Goal: Complete application form

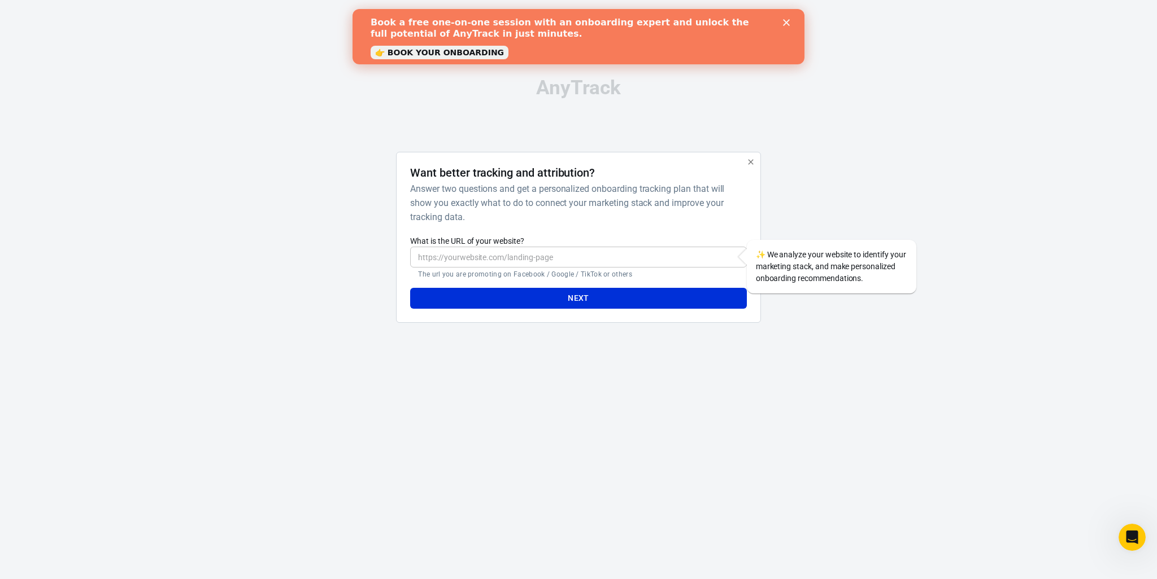
click at [528, 259] on input "What is the URL of your website?" at bounding box center [578, 257] width 336 height 21
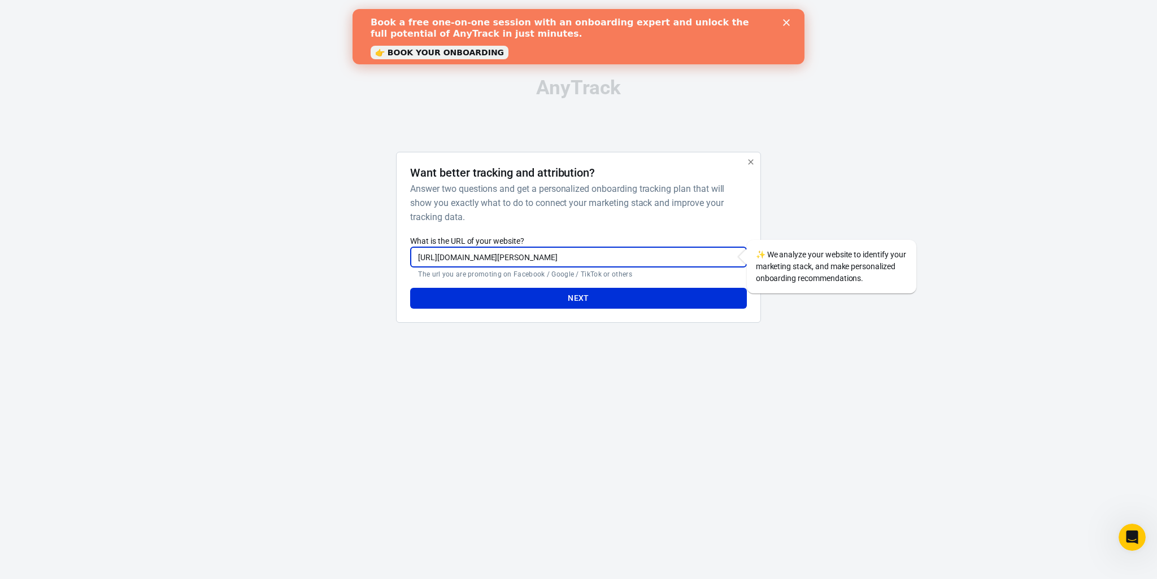
scroll to position [0, 89]
drag, startPoint x: 474, startPoint y: 256, endPoint x: 998, endPoint y: 260, distance: 524.1
click at [998, 260] on div "AnyTrack Want better tracking and attribution? Answer two questions and get a p…" at bounding box center [578, 205] width 1157 height 410
click at [744, 201] on div "Want better tracking and attribution? Answer two questions and get a personaliz…" at bounding box center [578, 195] width 336 height 58
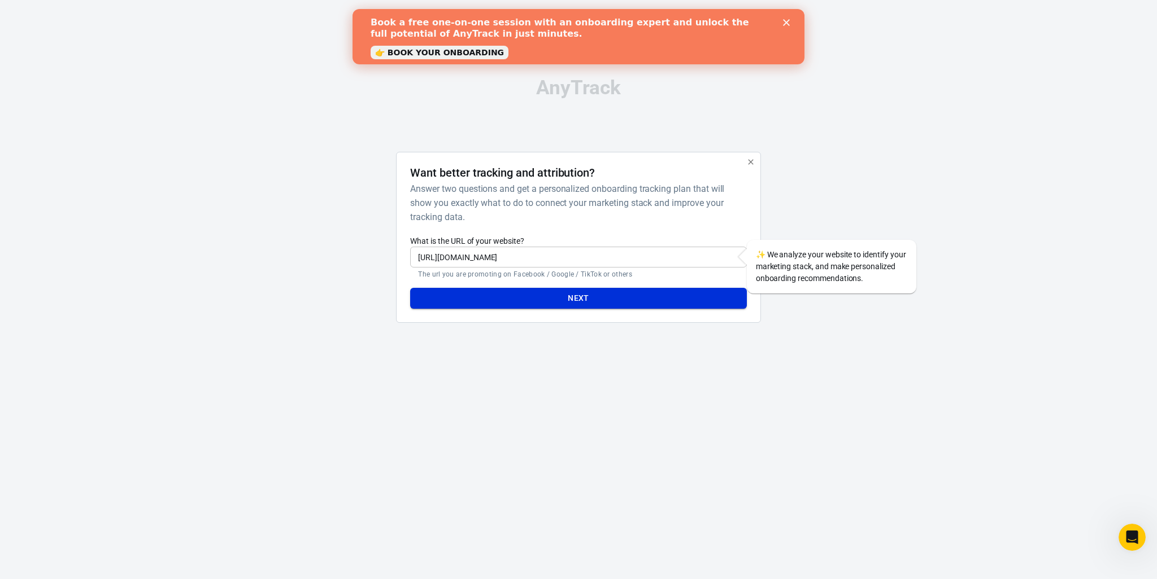
click at [604, 297] on button "Next" at bounding box center [578, 298] width 336 height 21
click at [578, 298] on button "Next" at bounding box center [578, 298] width 336 height 21
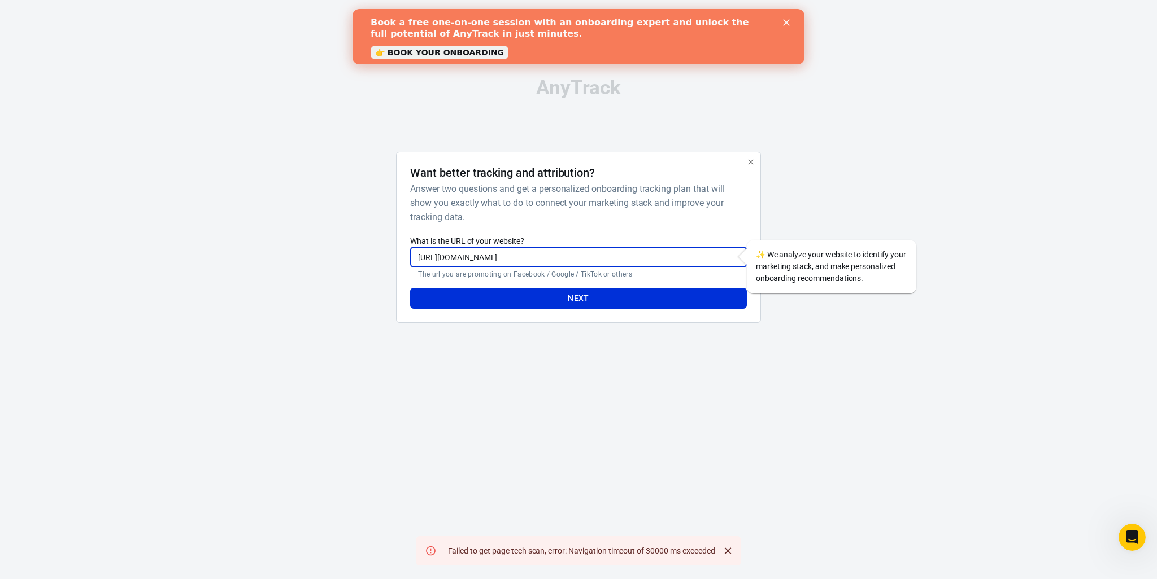
click at [444, 262] on input "[URL][DOMAIN_NAME]" at bounding box center [578, 257] width 336 height 21
click at [633, 302] on button "Next" at bounding box center [578, 298] width 336 height 21
click at [483, 261] on input "[URL][DOMAIN_NAME]" at bounding box center [578, 257] width 336 height 21
type input "[URL][DOMAIN_NAME]"
click at [410, 288] on button "Next" at bounding box center [578, 298] width 336 height 21
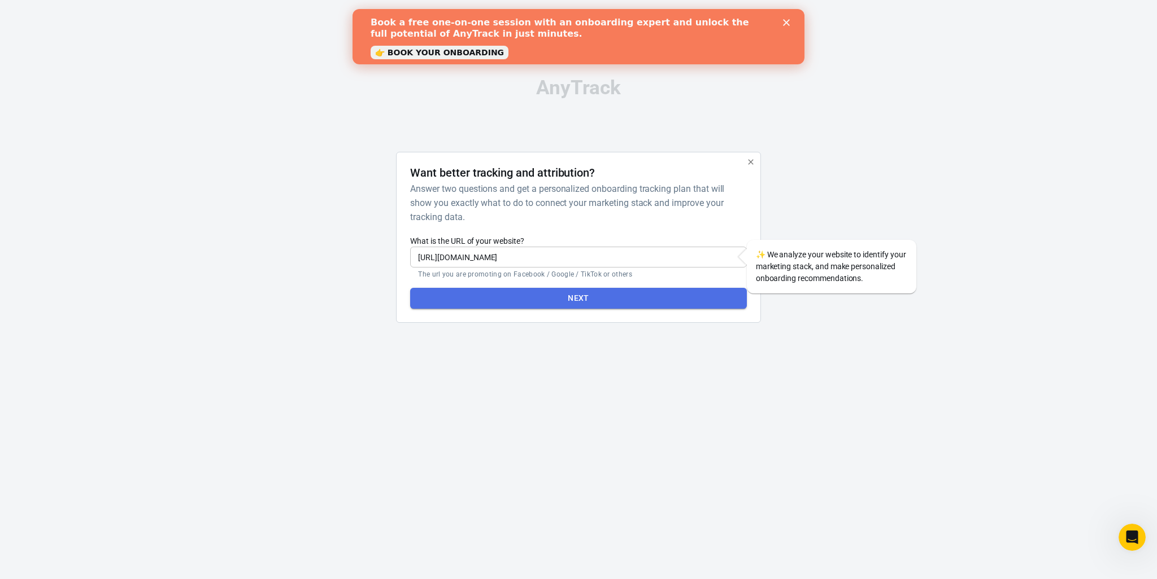
click at [617, 298] on button "Next" at bounding box center [578, 298] width 336 height 21
